Goal: Transaction & Acquisition: Purchase product/service

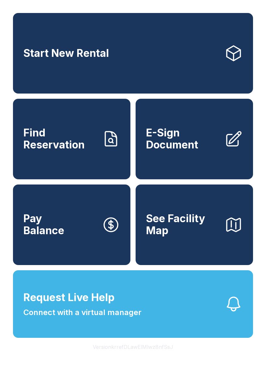
click at [148, 329] on button "Request Live Help Connect with a virtual manager" at bounding box center [133, 304] width 240 height 68
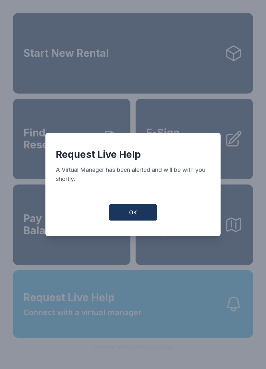
click at [140, 215] on button "OK" at bounding box center [133, 212] width 49 height 16
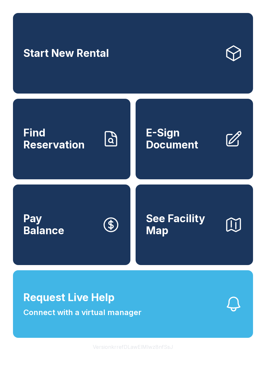
click at [152, 325] on button "Request Live Help Connect with a virtual manager" at bounding box center [133, 304] width 240 height 68
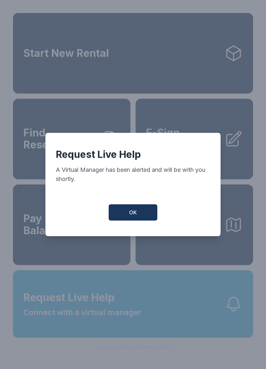
click at [134, 211] on button "OK" at bounding box center [133, 212] width 49 height 16
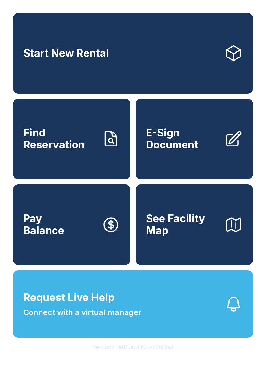
click at [150, 318] on button "Request Live Help Connect with a virtual manager" at bounding box center [133, 304] width 240 height 68
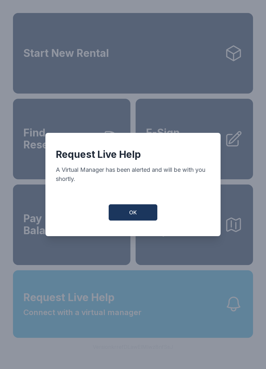
click at [136, 209] on button "OK" at bounding box center [133, 212] width 49 height 16
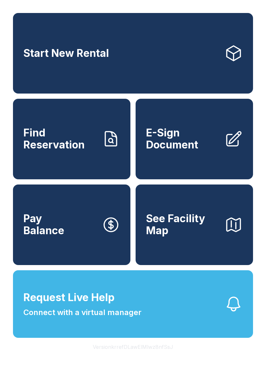
click at [179, 254] on button "See Facility Map" at bounding box center [195, 225] width 118 height 81
click at [163, 64] on link "Start New Rental" at bounding box center [133, 53] width 240 height 81
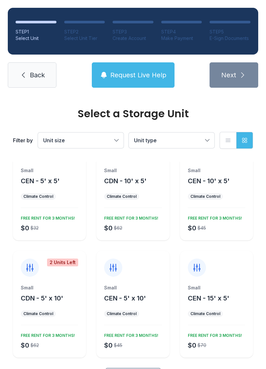
scroll to position [29, 0]
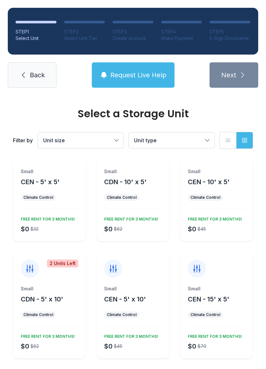
click at [46, 78] on link "Back" at bounding box center [32, 74] width 49 height 25
